Goal: Task Accomplishment & Management: Manage account settings

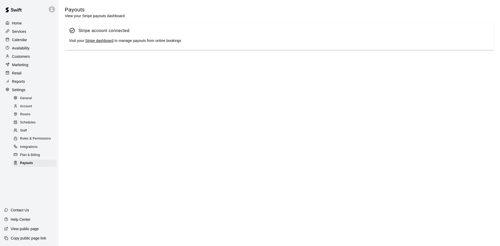
drag, startPoint x: 0, startPoint y: 0, endPoint x: 23, endPoint y: 21, distance: 31.1
click at [23, 21] on div "Home" at bounding box center [29, 23] width 50 height 8
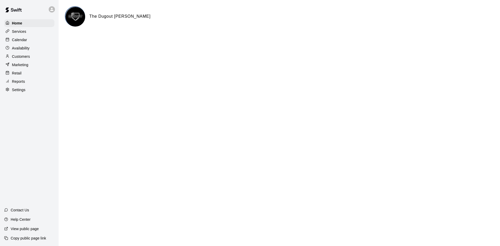
click at [25, 84] on p "Reports" at bounding box center [18, 81] width 13 height 5
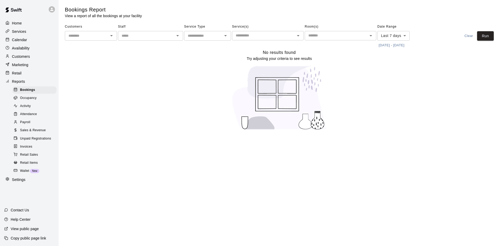
click at [38, 133] on span "Sales & Revenue" at bounding box center [33, 130] width 26 height 5
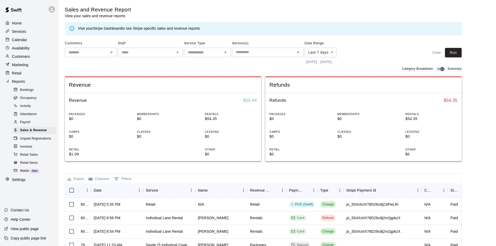
click at [30, 157] on span "Retail Sales" at bounding box center [29, 154] width 18 height 5
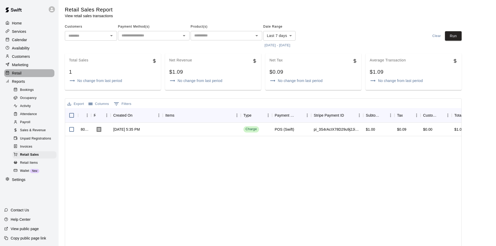
click at [20, 76] on p "Retail" at bounding box center [17, 73] width 10 height 5
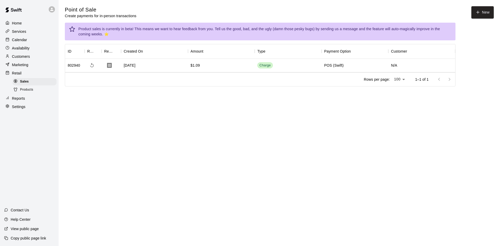
click at [26, 91] on span "Products" at bounding box center [26, 89] width 13 height 5
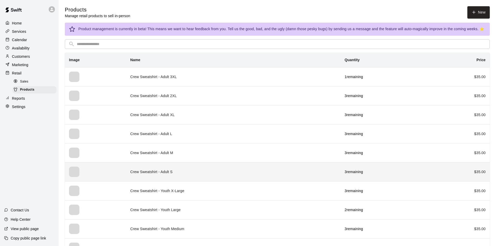
click at [178, 171] on td "Crew Sweatshirt - Adult S" at bounding box center [233, 171] width 214 height 19
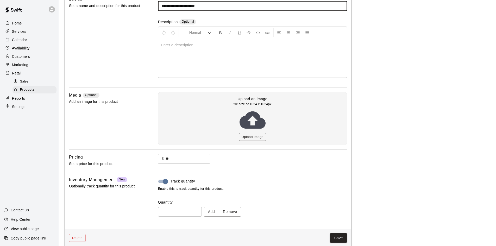
scroll to position [52, 0]
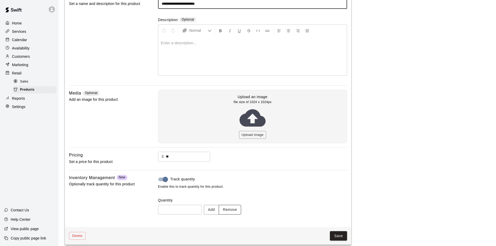
click at [239, 209] on button "Remove" at bounding box center [230, 210] width 23 height 10
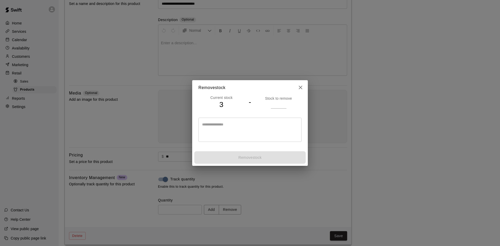
type input "*"
click at [285, 106] on input "*" at bounding box center [279, 105] width 16 height 8
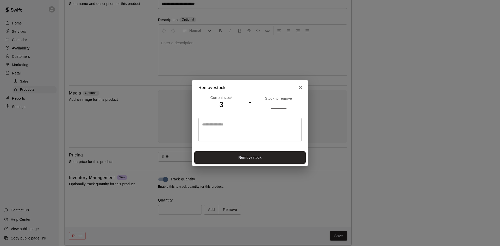
click at [269, 121] on div "* ​" at bounding box center [250, 130] width 103 height 24
click at [261, 157] on button "Remove stock" at bounding box center [250, 157] width 112 height 13
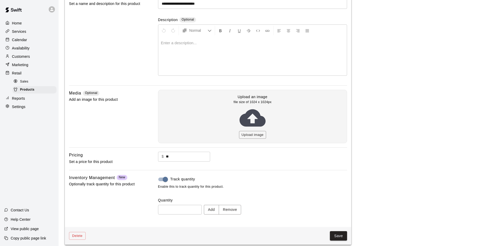
type input "*"
click at [338, 234] on button "Save" at bounding box center [338, 236] width 17 height 10
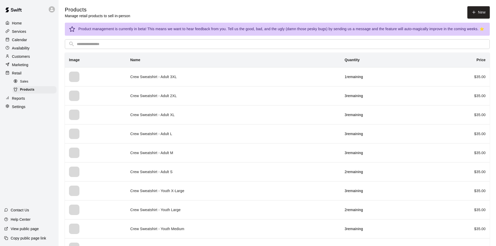
click at [16, 22] on p "Home" at bounding box center [17, 23] width 10 height 5
